Goal: Check status: Check status

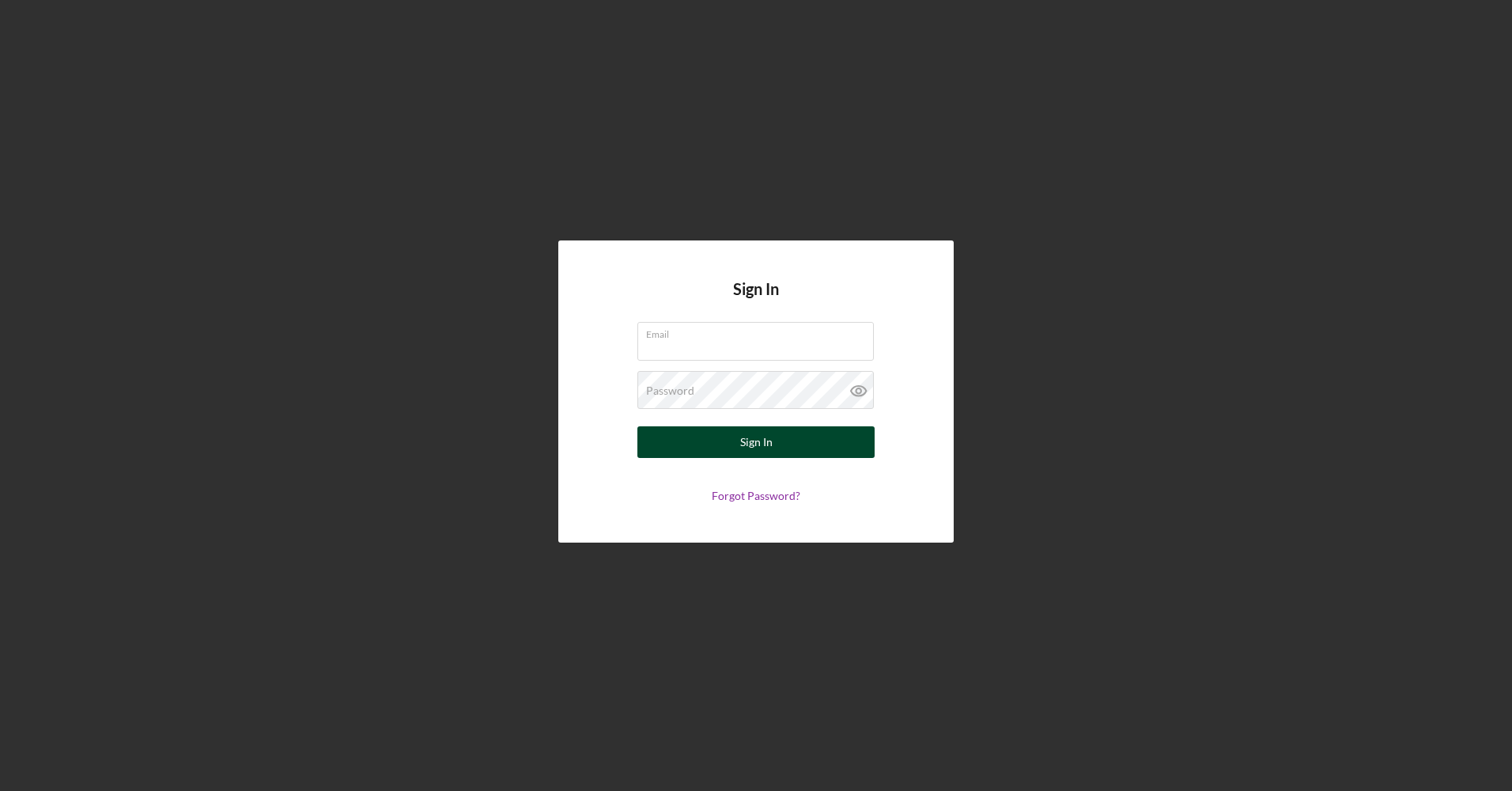
type input "[EMAIL_ADDRESS][DOMAIN_NAME]"
click at [760, 454] on div "Sign In" at bounding box center [756, 442] width 33 height 32
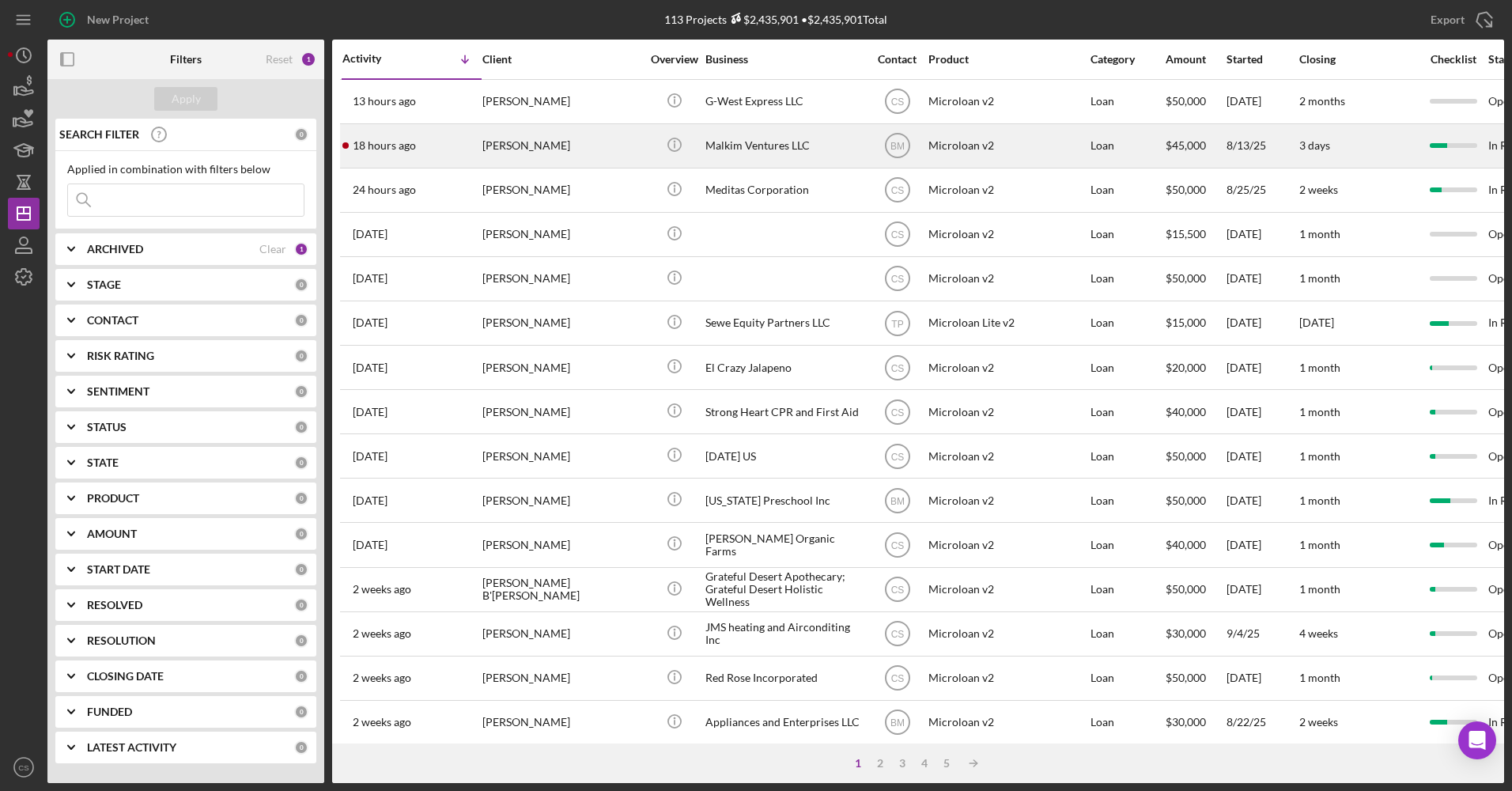
click at [524, 126] on div "[PERSON_NAME]" at bounding box center [561, 146] width 158 height 42
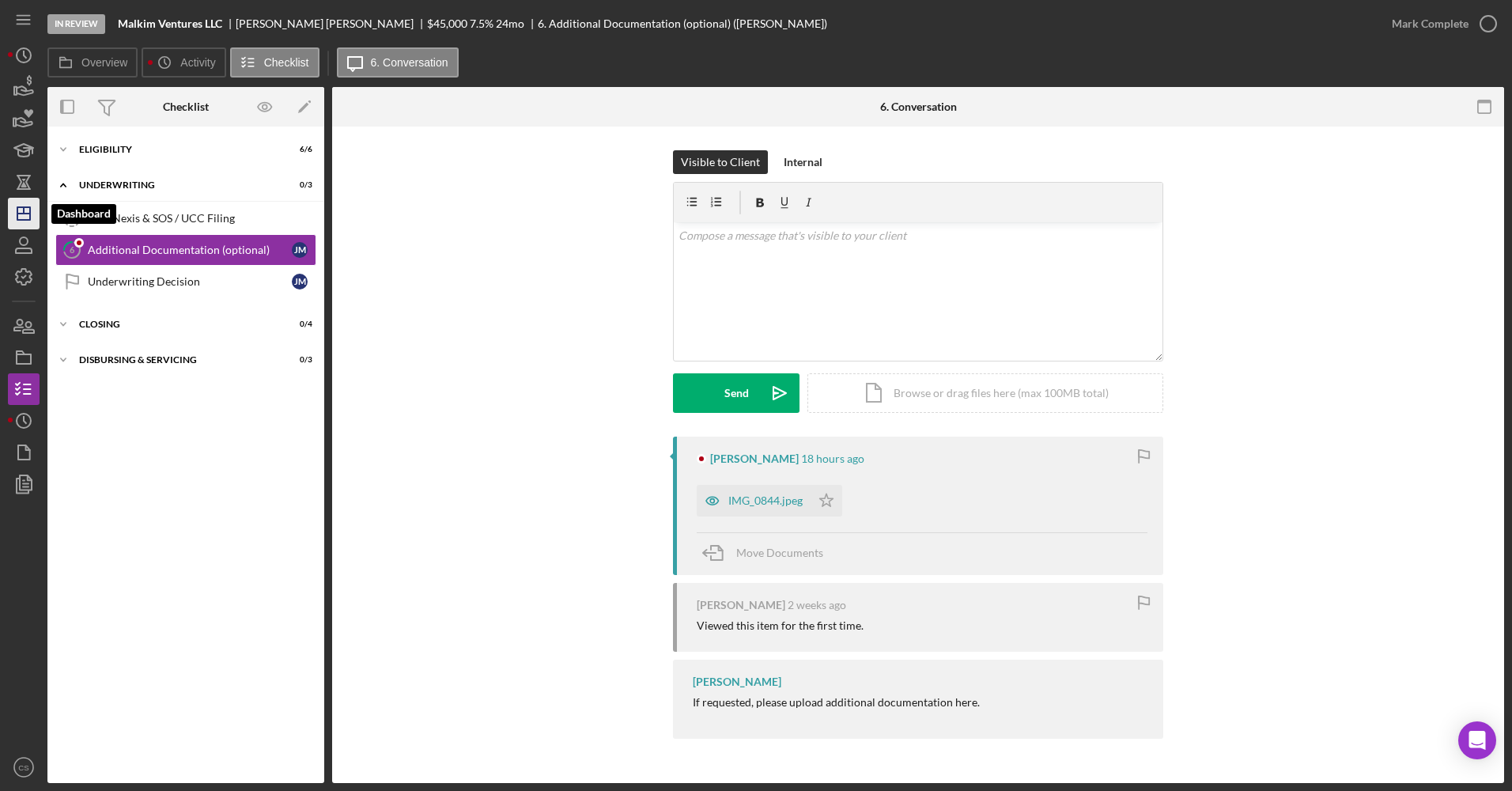
click at [24, 213] on line "button" at bounding box center [24, 210] width 0 height 6
